Goal: Task Accomplishment & Management: Use online tool/utility

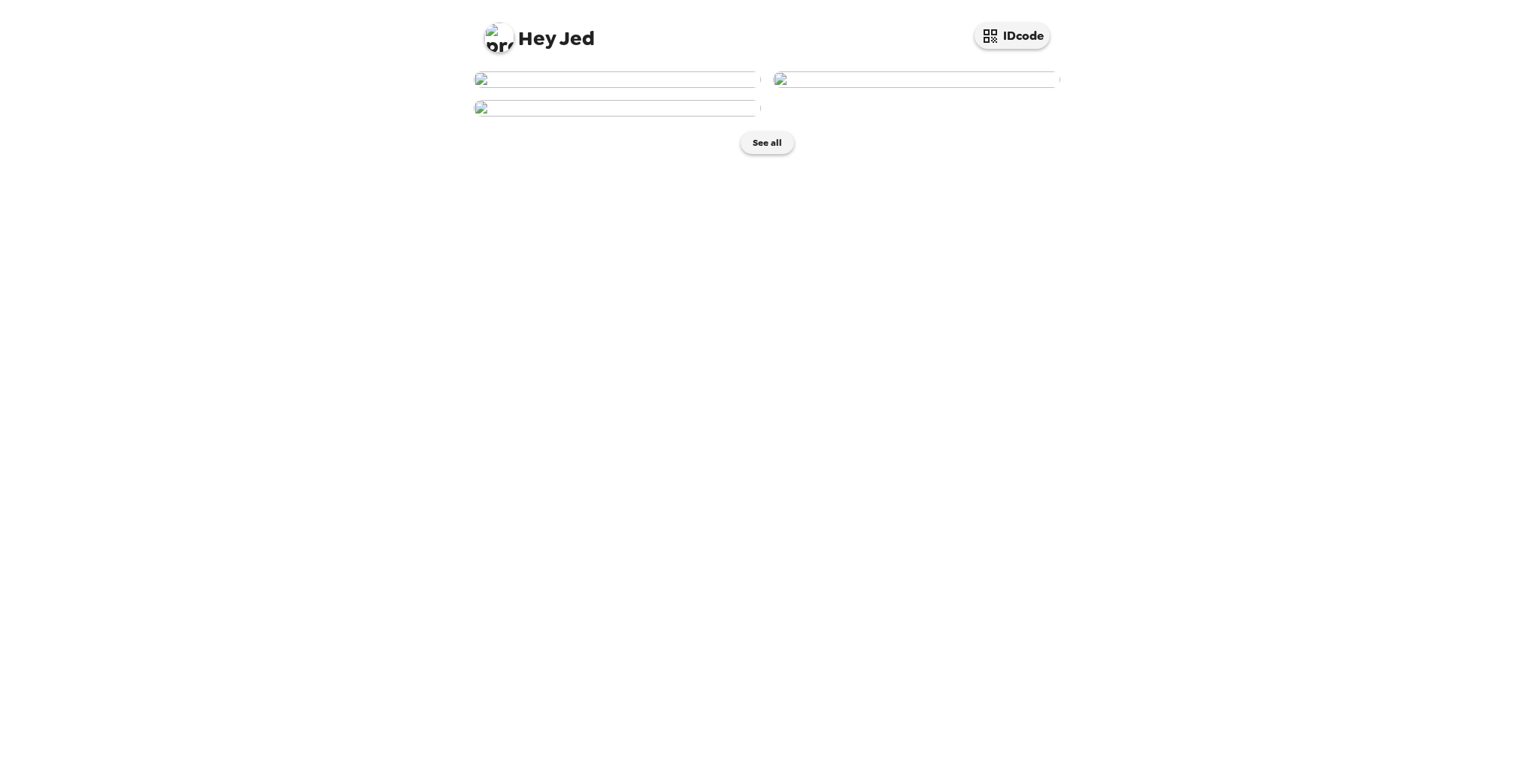
click at [994, 88] on img at bounding box center [917, 79] width 288 height 17
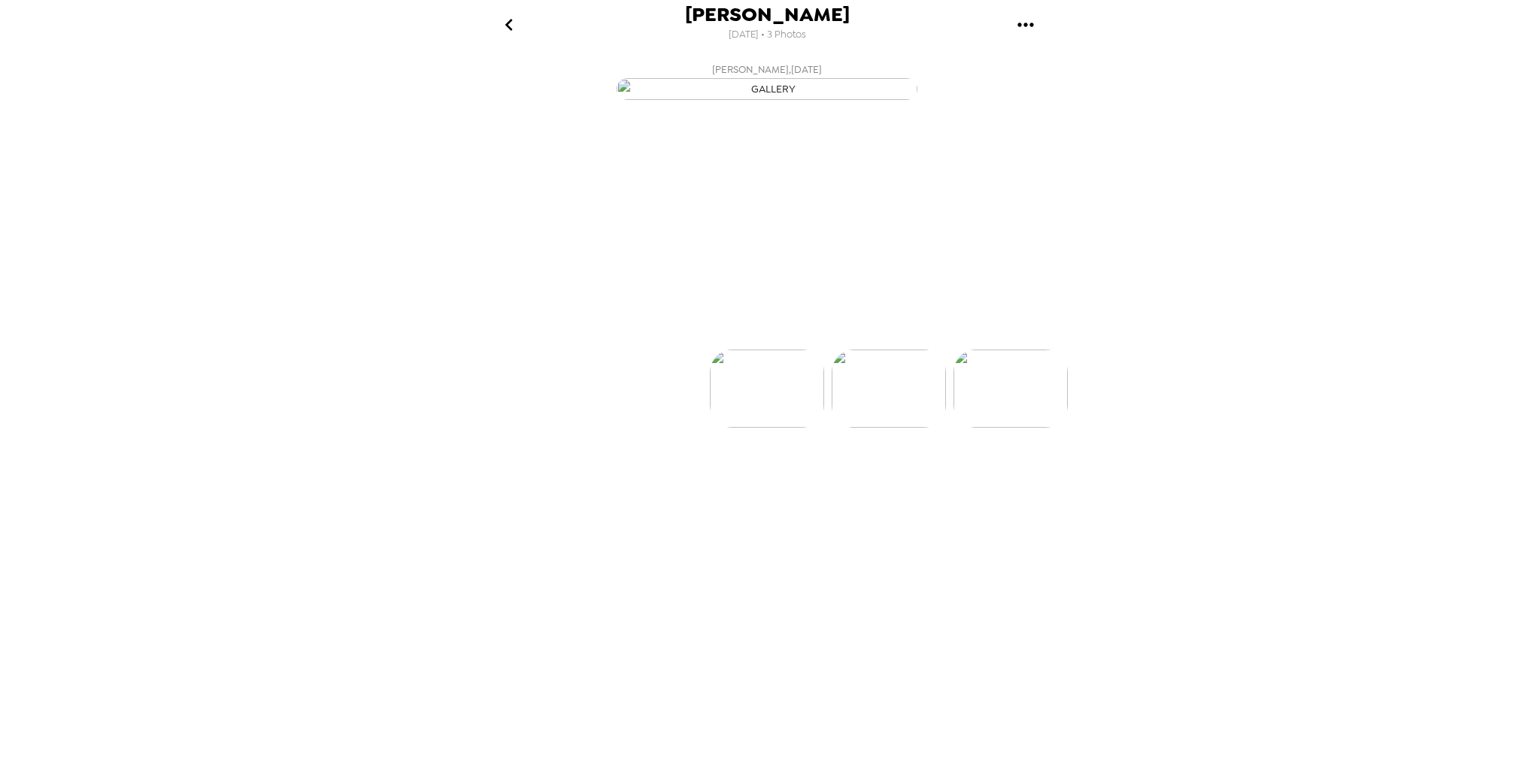
scroll to position [0, 120]
drag, startPoint x: 876, startPoint y: 270, endPoint x: 839, endPoint y: 481, distance: 214.2
click at [839, 336] on icon at bounding box center [833, 322] width 27 height 27
